Goal: Communication & Community: Answer question/provide support

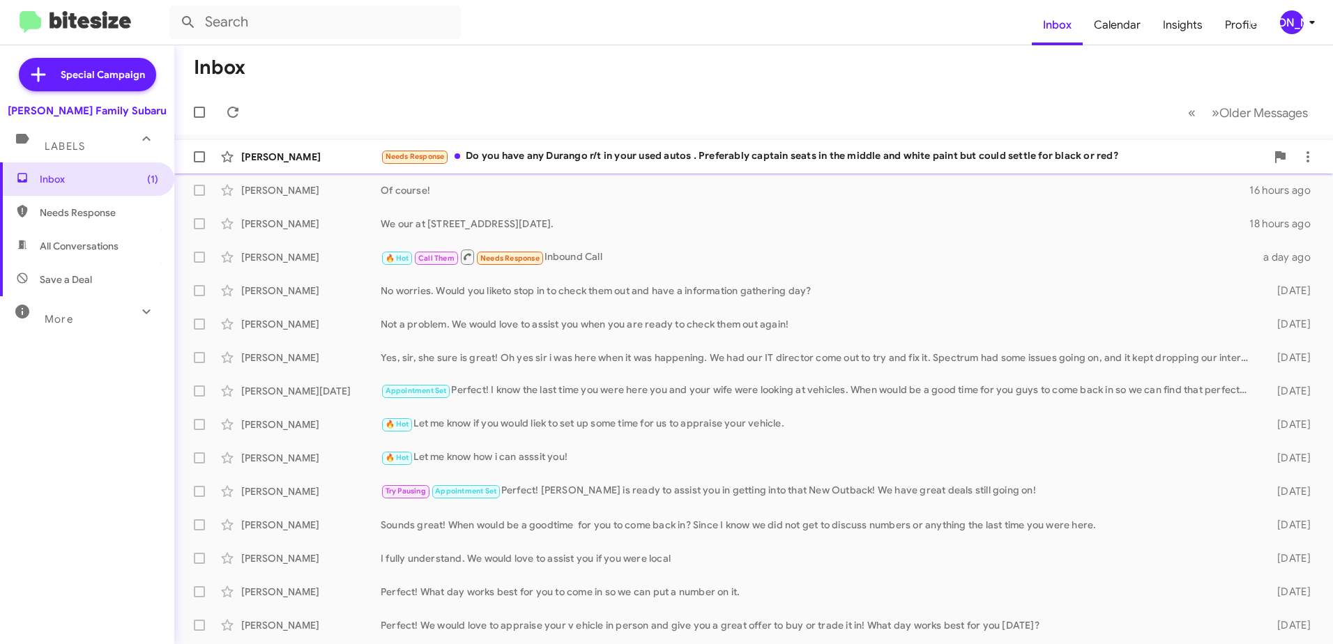
click at [507, 155] on div "Needs Response Do you have any Durango r/t in your used autos . Preferably capt…" at bounding box center [823, 156] width 885 height 16
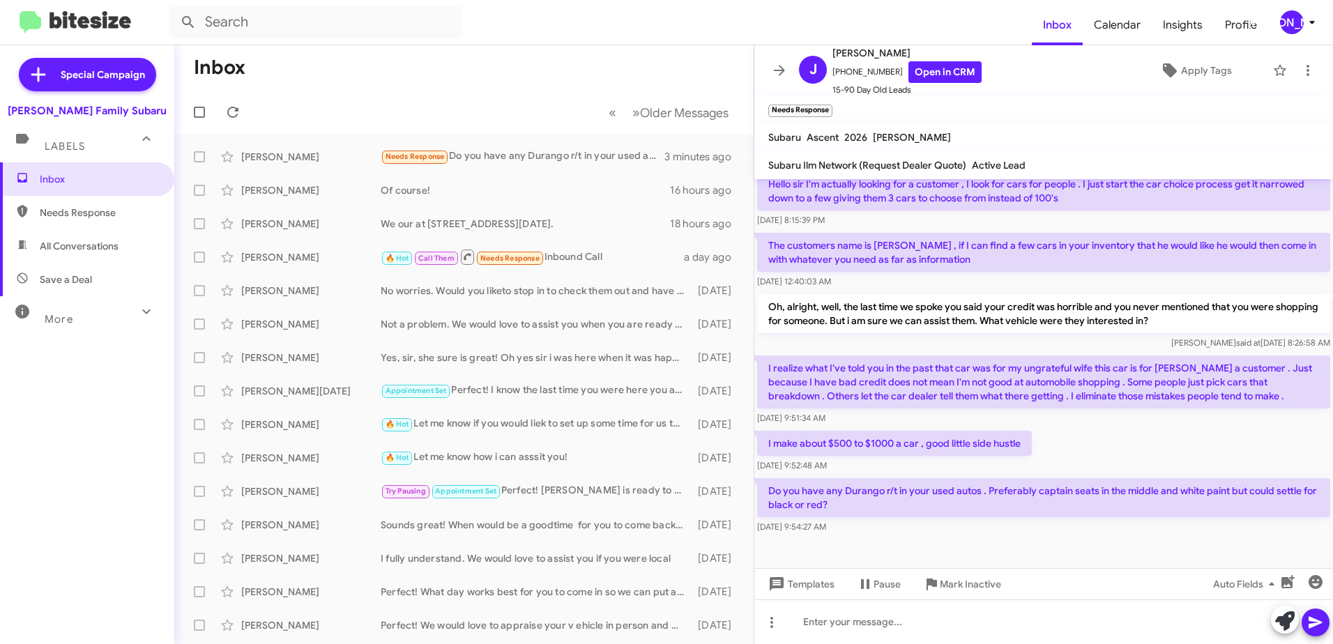
scroll to position [236, 0]
click at [784, 68] on icon at bounding box center [779, 70] width 17 height 17
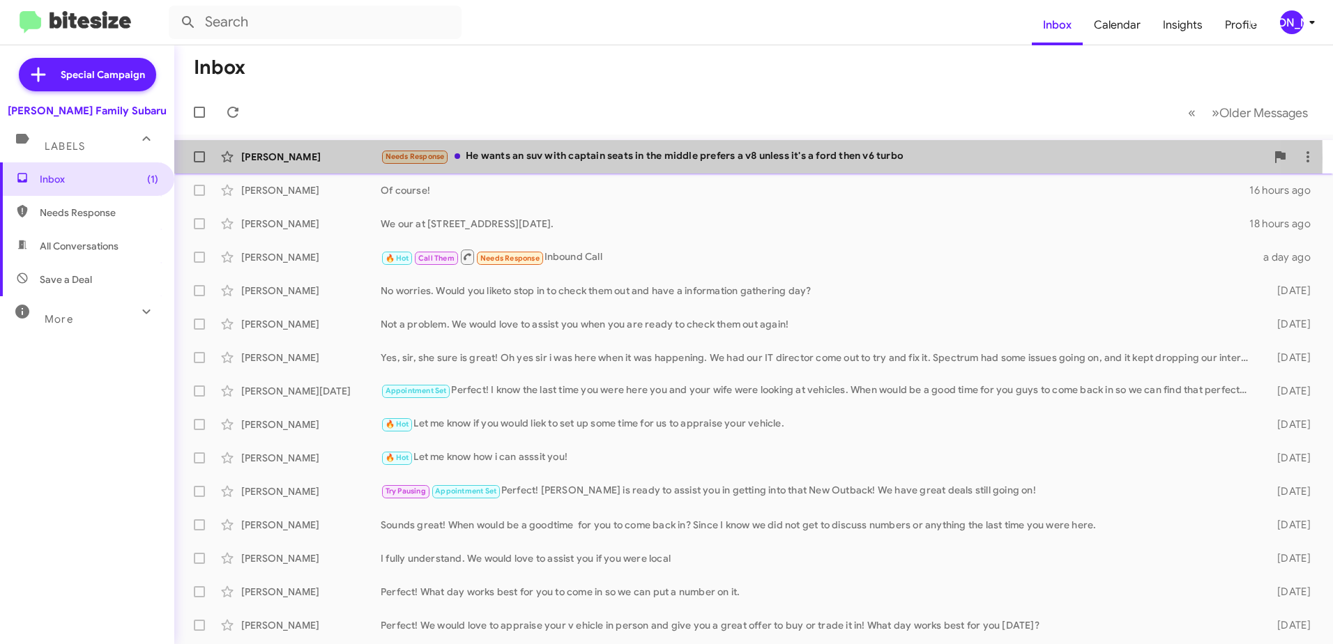
click at [505, 158] on div "Needs Response He wants an suv with captain seats in the middle prefers a v8 un…" at bounding box center [823, 156] width 885 height 16
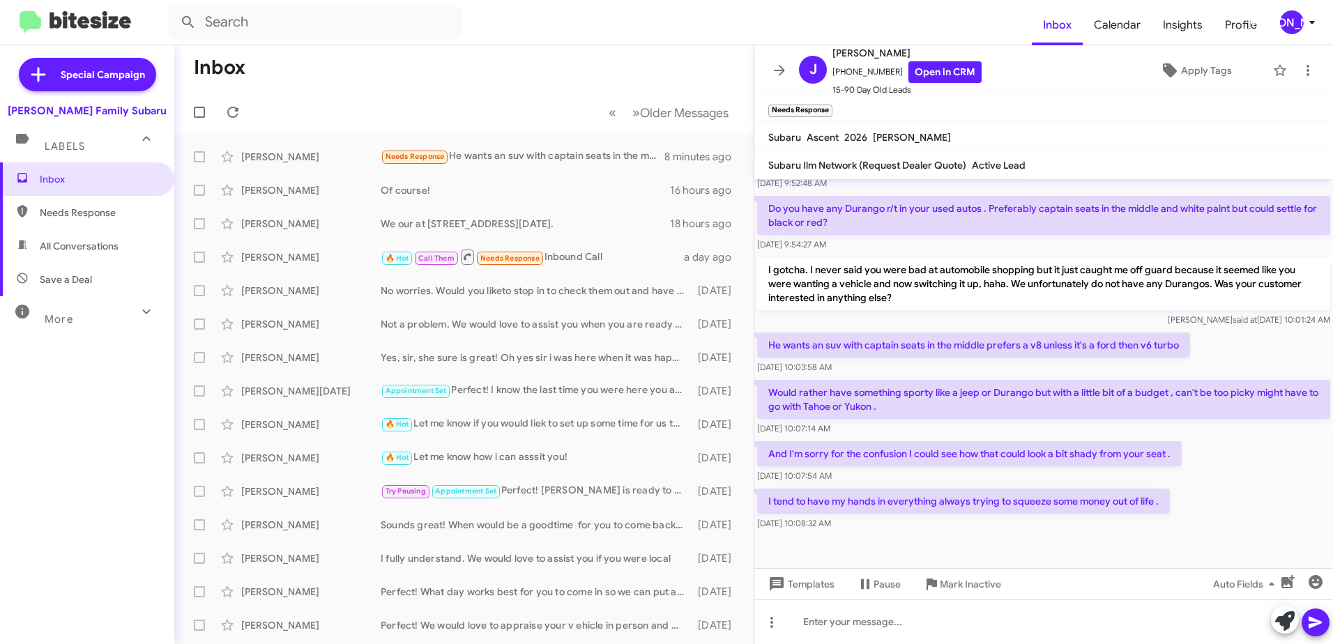
scroll to position [533, 0]
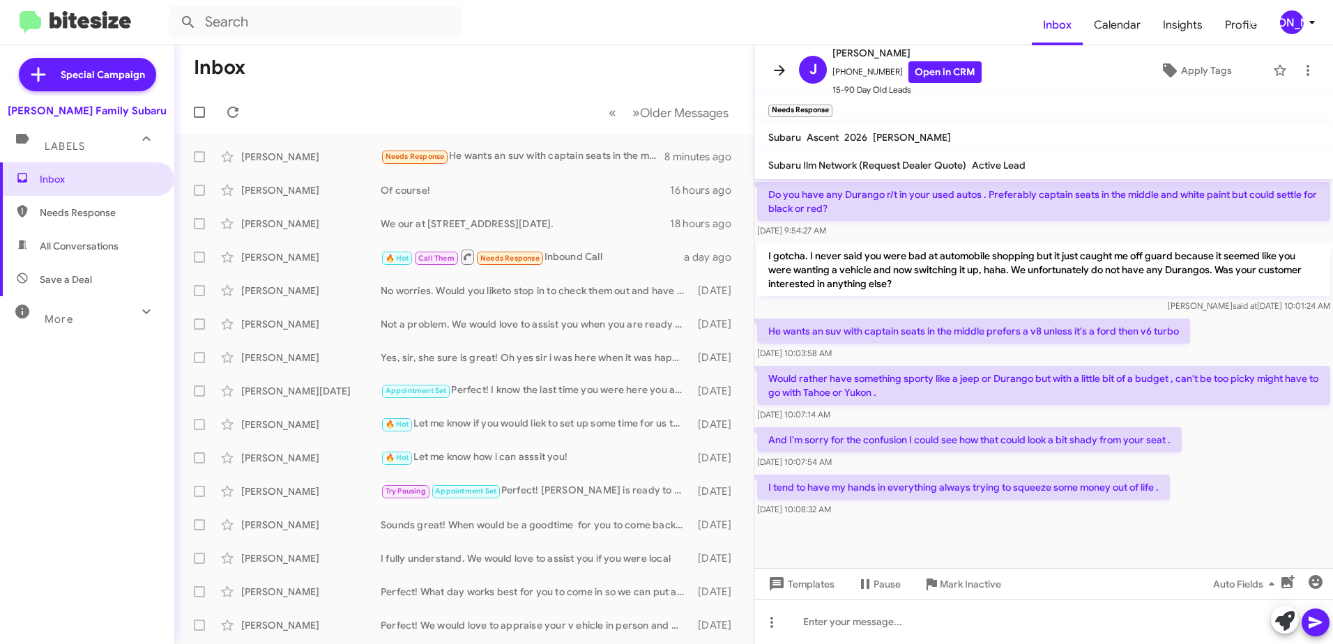
click at [779, 71] on icon at bounding box center [779, 70] width 11 height 10
